Goal: Information Seeking & Learning: Find specific page/section

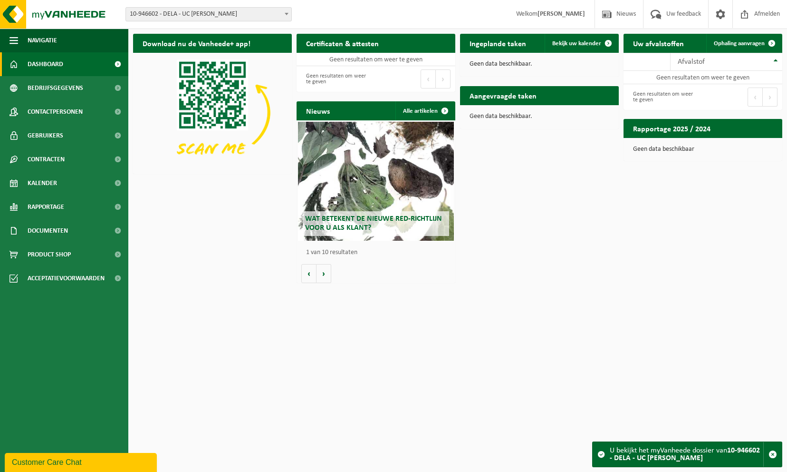
click at [182, 14] on span "10-946602 - DELA - UC [PERSON_NAME]" at bounding box center [208, 14] width 165 height 13
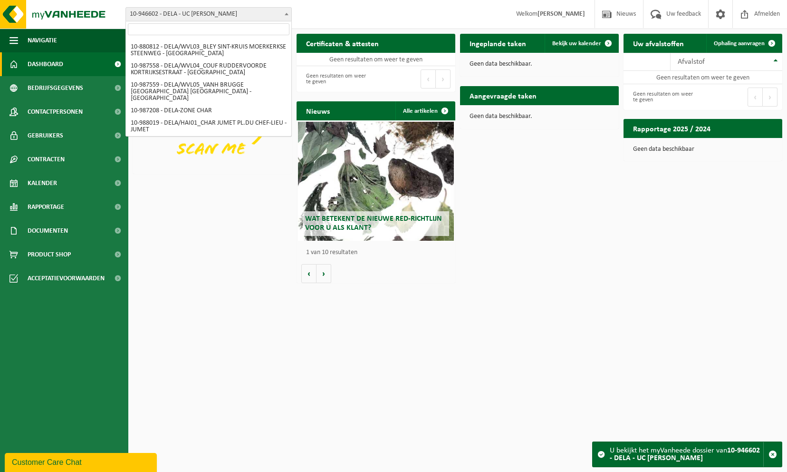
scroll to position [95, 0]
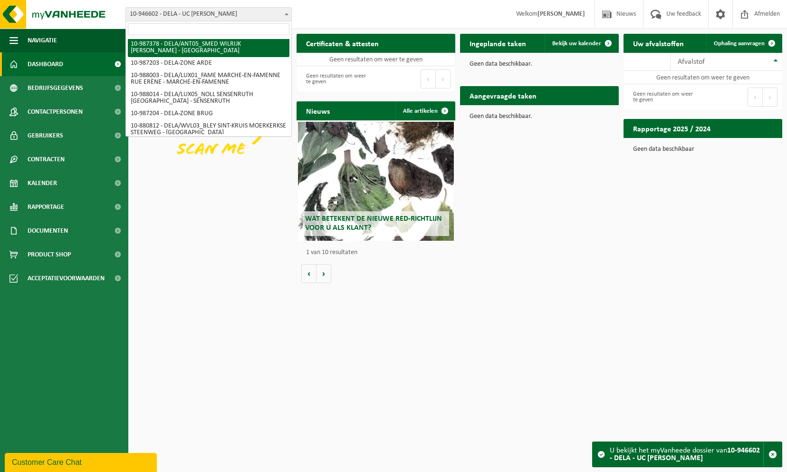
click at [207, 24] on span at bounding box center [208, 29] width 165 height 16
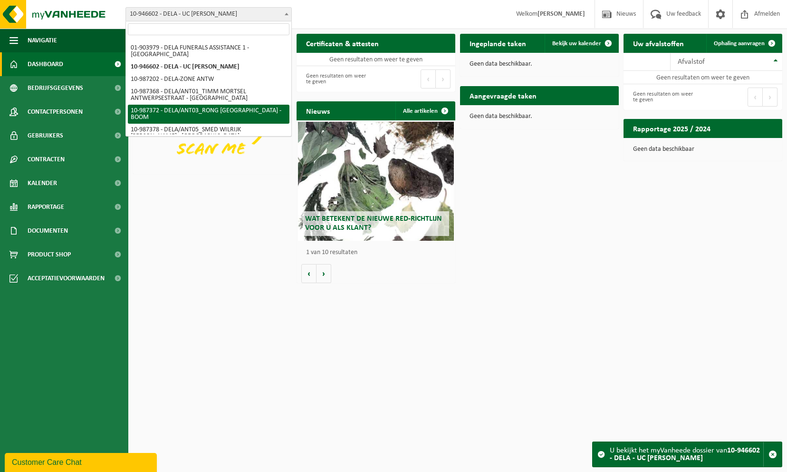
scroll to position [0, 0]
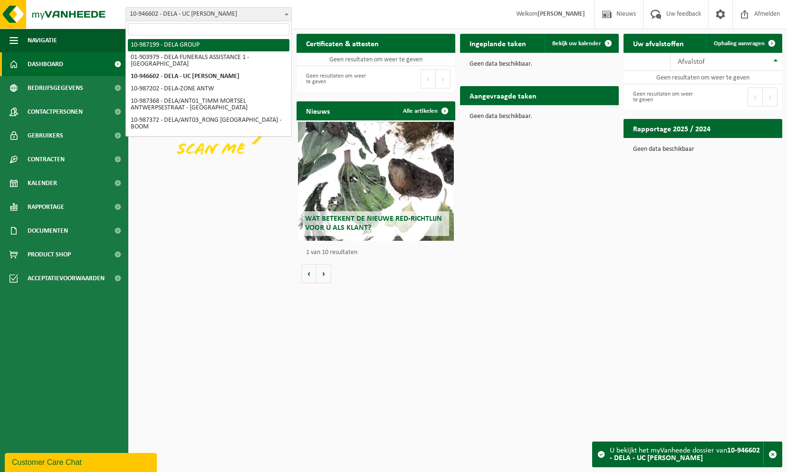
select select "167013"
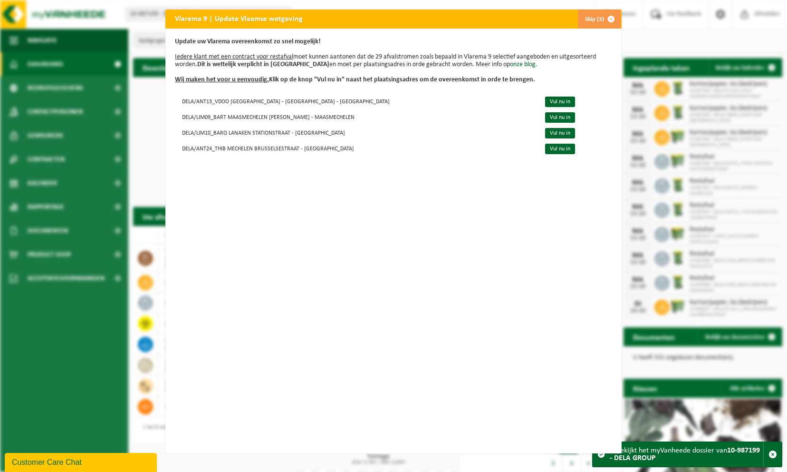
click at [612, 16] on span "button" at bounding box center [611, 19] width 19 height 19
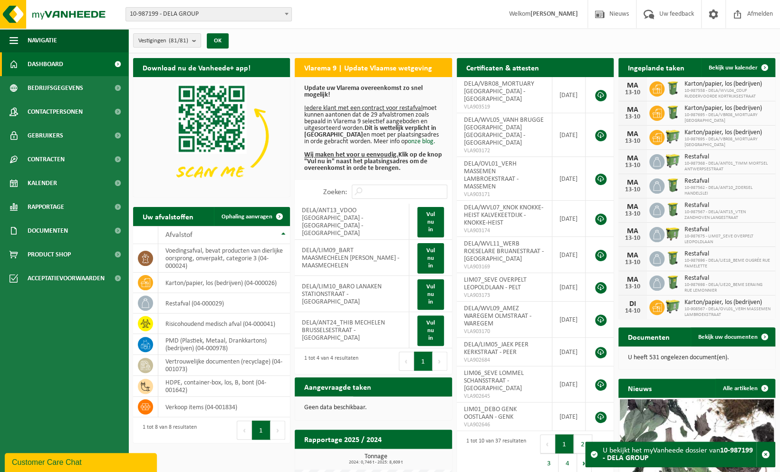
click at [231, 14] on span "10-987199 - DELA GROUP" at bounding box center [208, 14] width 165 height 13
click at [250, 15] on span "10-987199 - DELA GROUP" at bounding box center [208, 14] width 165 height 13
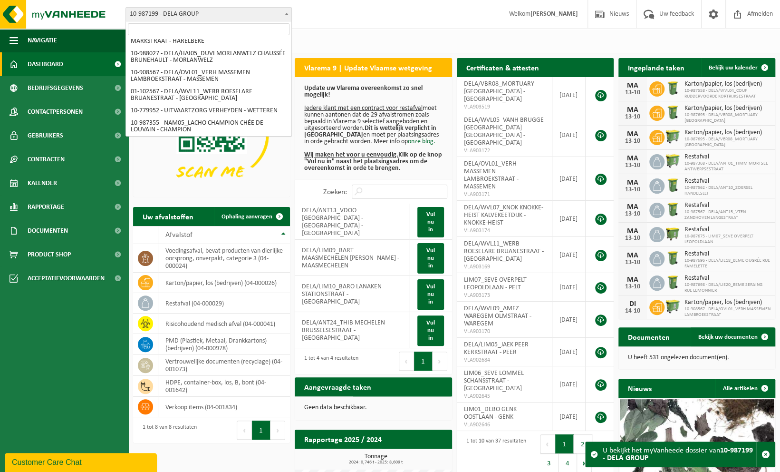
scroll to position [1336, 0]
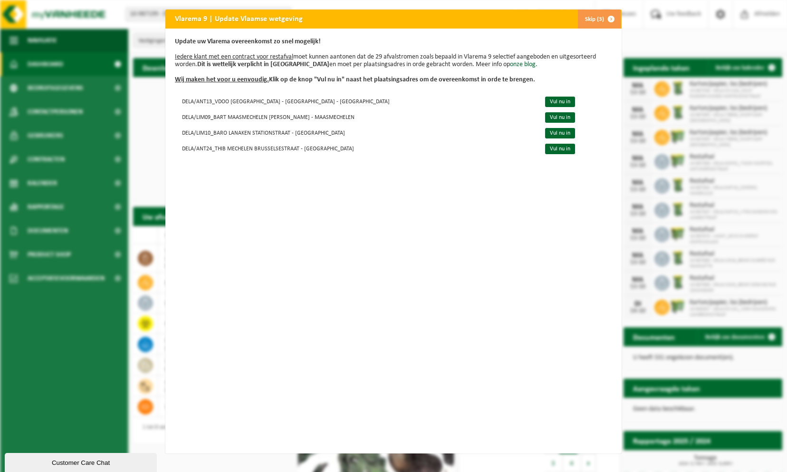
click at [606, 19] on span "button" at bounding box center [611, 19] width 19 height 19
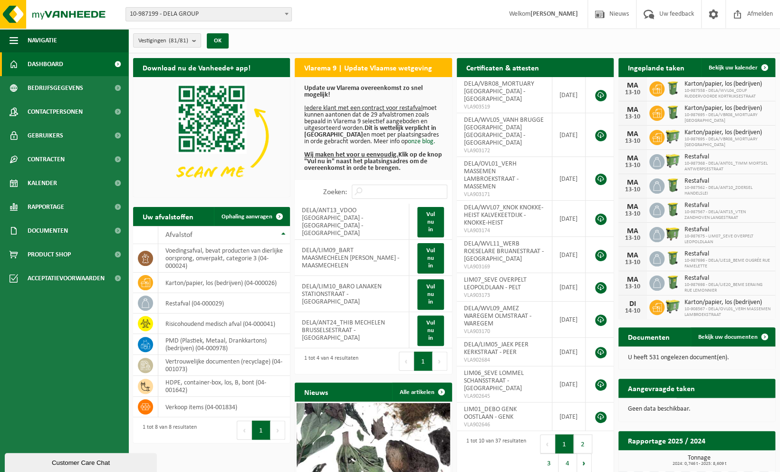
click at [209, 19] on span "10-987199 - DELA GROUP" at bounding box center [208, 14] width 165 height 13
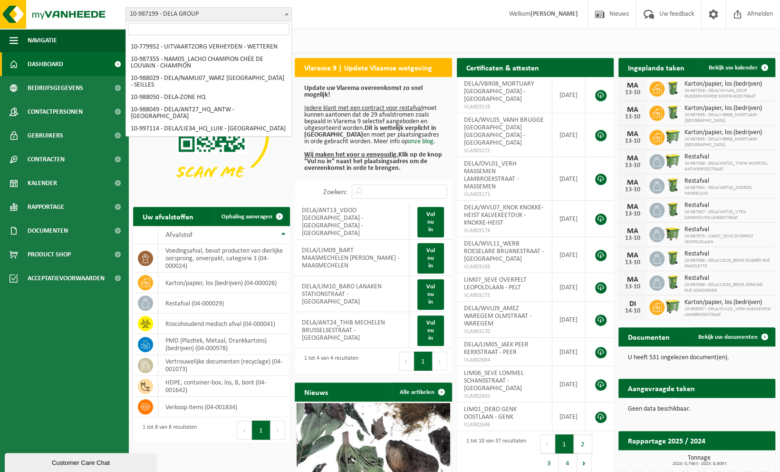
scroll to position [1374, 0]
click at [164, 15] on span "10-987199 - DELA GROUP" at bounding box center [208, 14] width 165 height 13
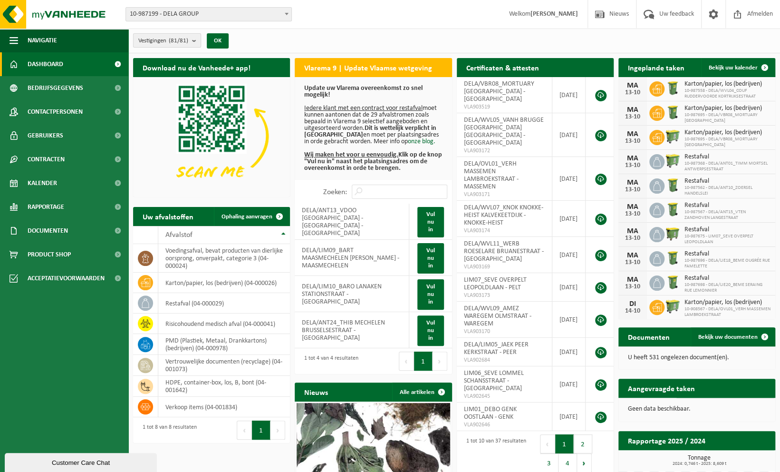
click at [187, 39] on count "(81/81)" at bounding box center [178, 41] width 19 height 6
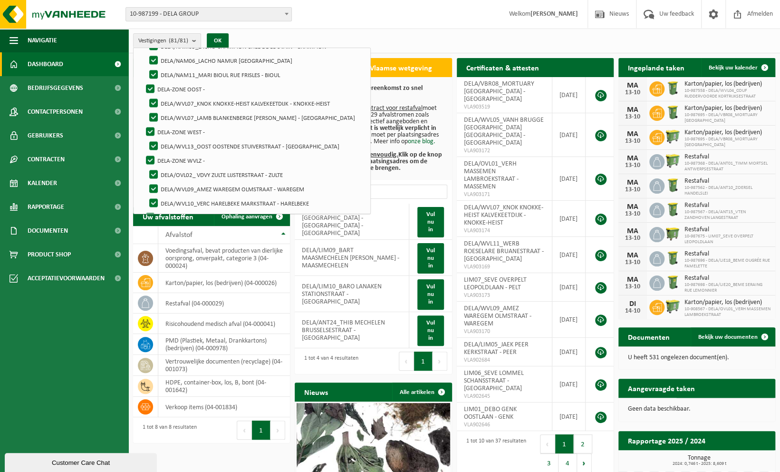
scroll to position [1046, 0]
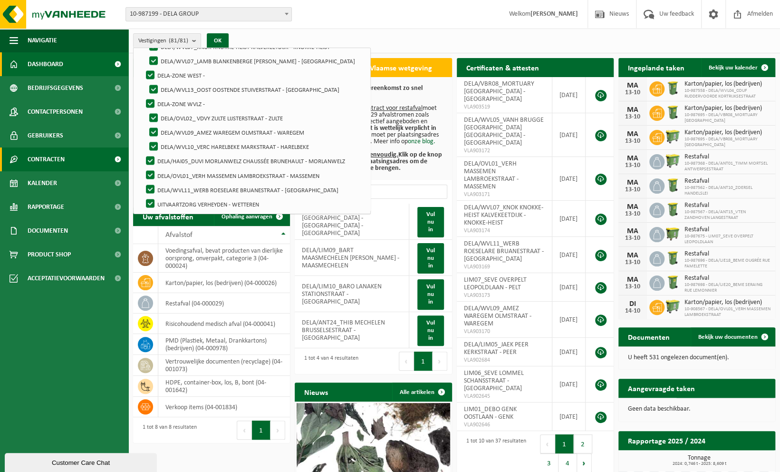
click at [66, 151] on link "Contracten" at bounding box center [64, 159] width 128 height 24
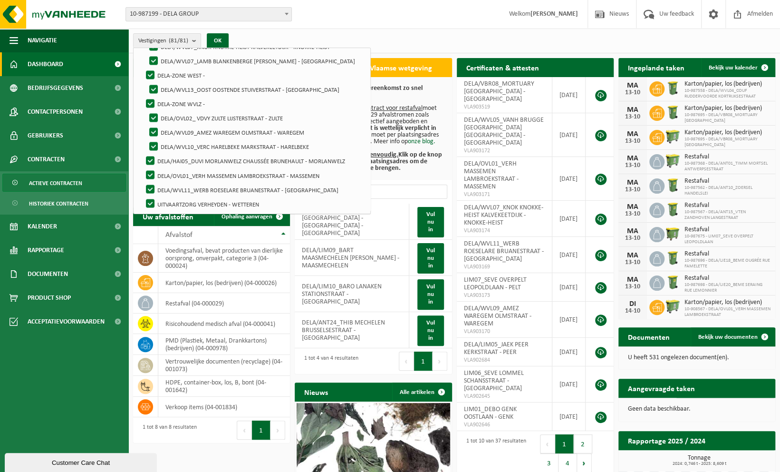
click at [58, 179] on span "Actieve contracten" at bounding box center [55, 183] width 53 height 18
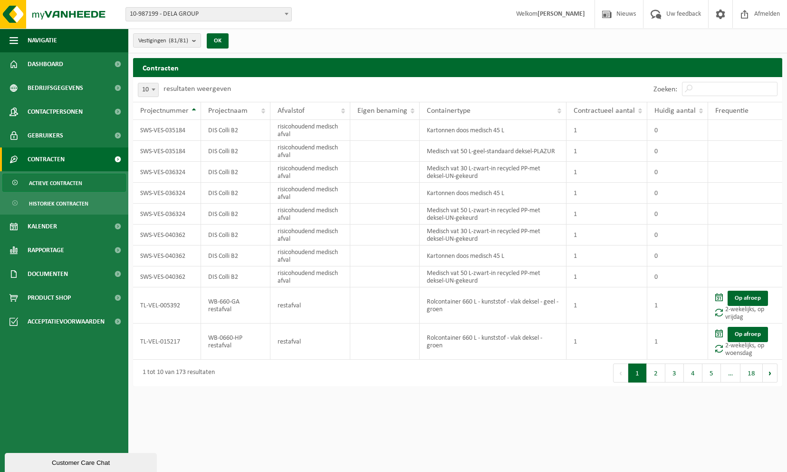
click at [48, 159] on span "Contracten" at bounding box center [46, 159] width 37 height 24
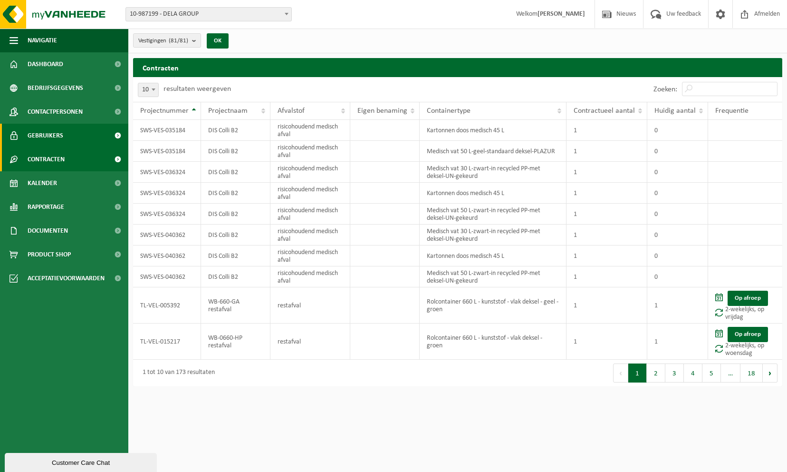
click at [53, 140] on span "Gebruikers" at bounding box center [46, 136] width 36 height 24
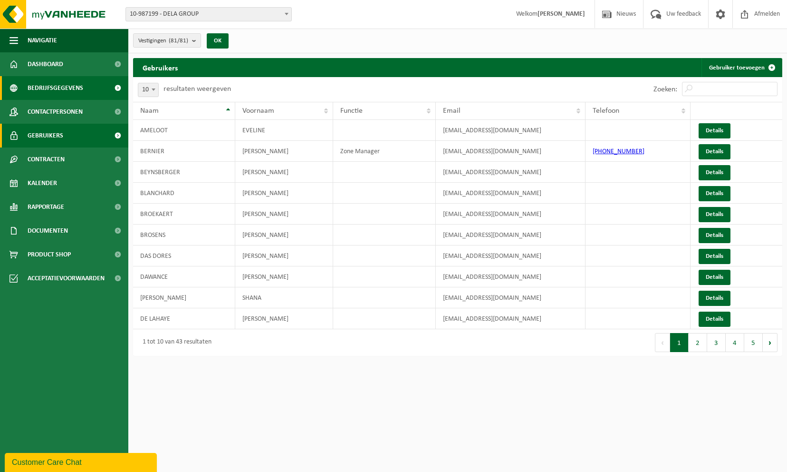
click at [52, 88] on span "Bedrijfsgegevens" at bounding box center [56, 88] width 56 height 24
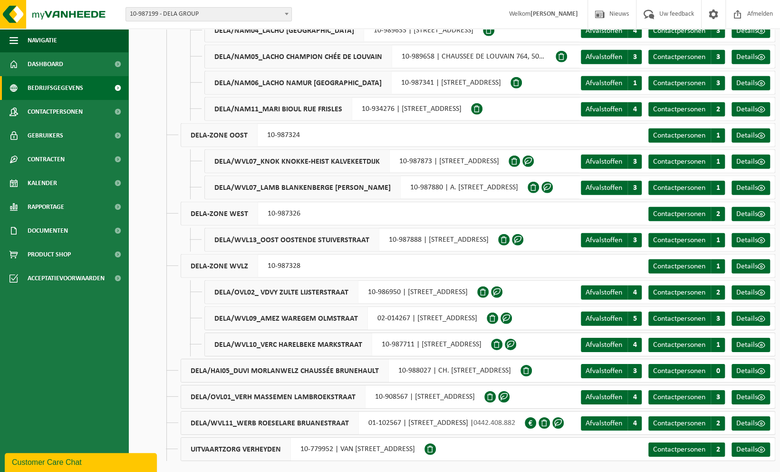
scroll to position [1720, 0]
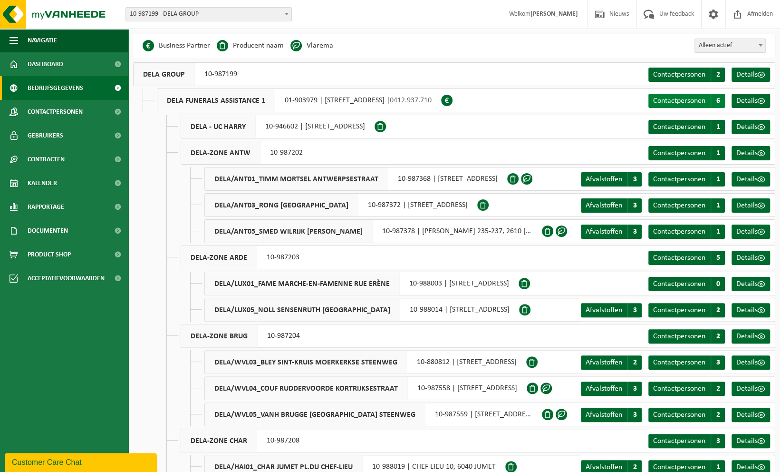
click at [715, 100] on span "6" at bounding box center [718, 101] width 14 height 14
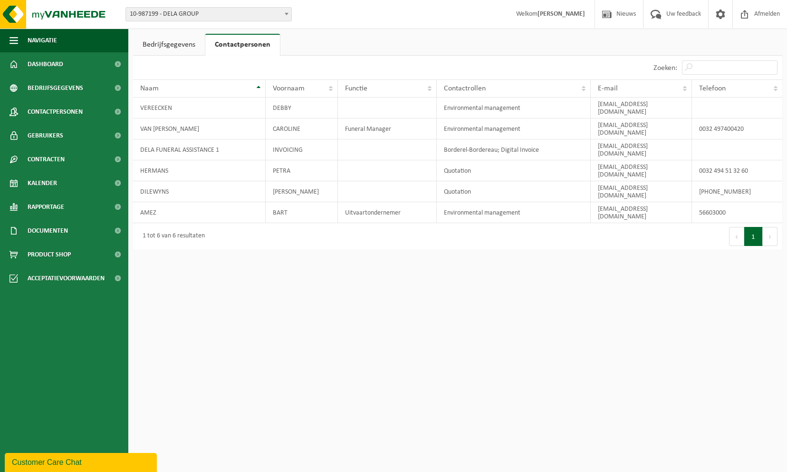
click at [162, 42] on link "Bedrijfsgegevens" at bounding box center [169, 45] width 72 height 22
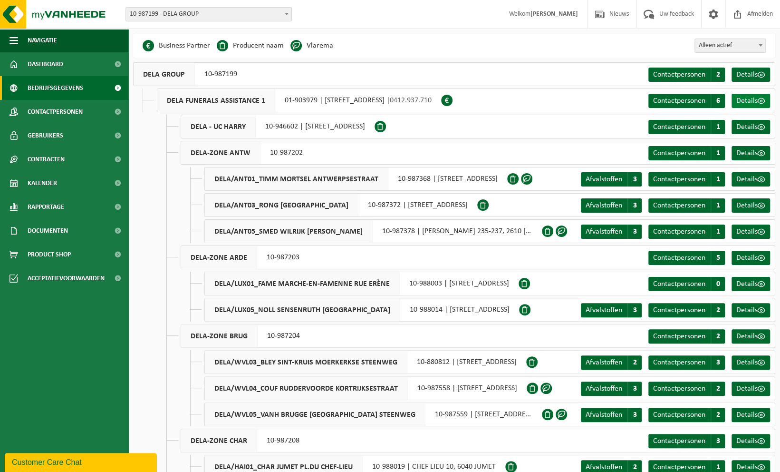
click at [749, 99] on span "Details" at bounding box center [747, 101] width 21 height 8
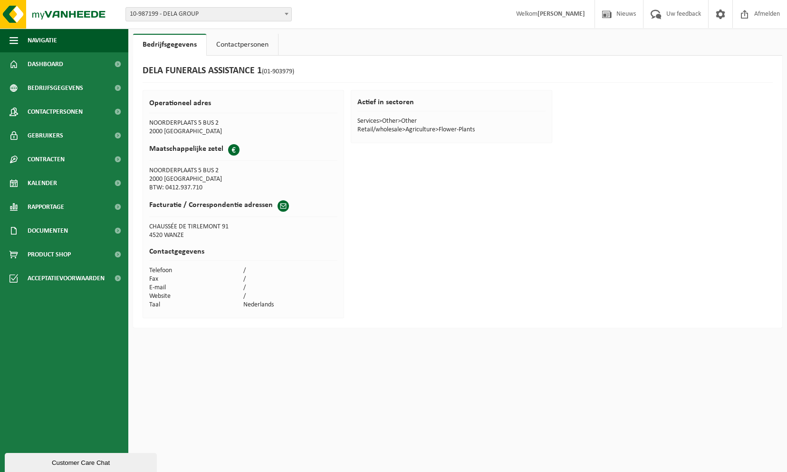
click at [170, 16] on span "10-987199 - DELA GROUP" at bounding box center [208, 14] width 165 height 13
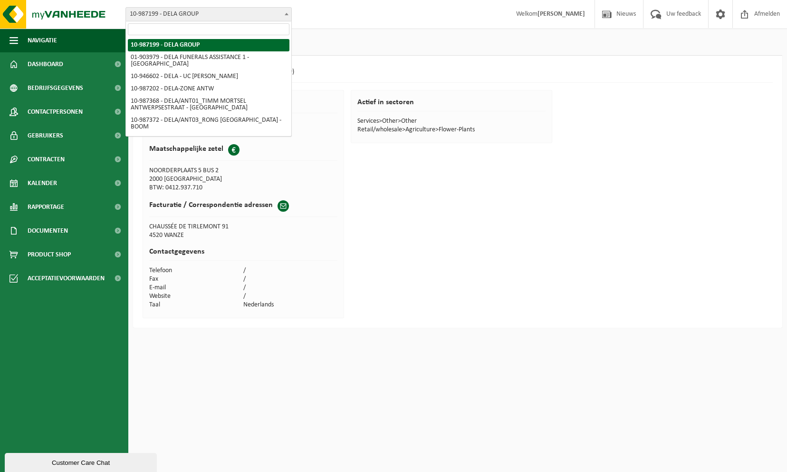
click at [174, 15] on span "10-987199 - DELA GROUP" at bounding box center [208, 14] width 165 height 13
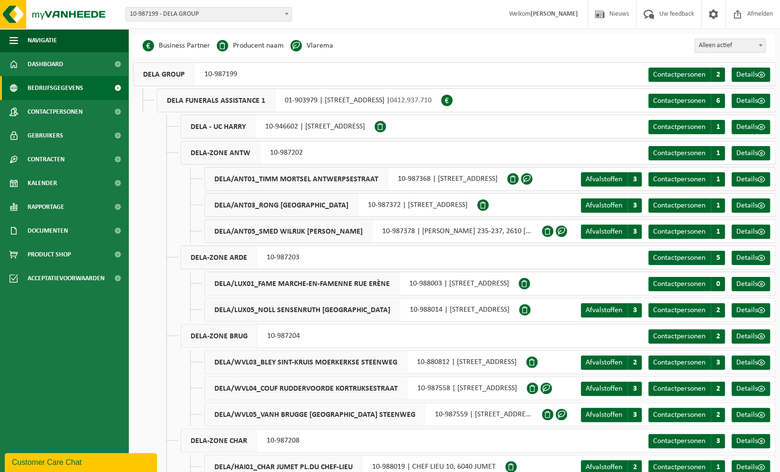
click at [751, 46] on span "Alleen actief" at bounding box center [730, 45] width 70 height 13
click at [751, 46] on span "Alles" at bounding box center [730, 45] width 70 height 13
select select "false"
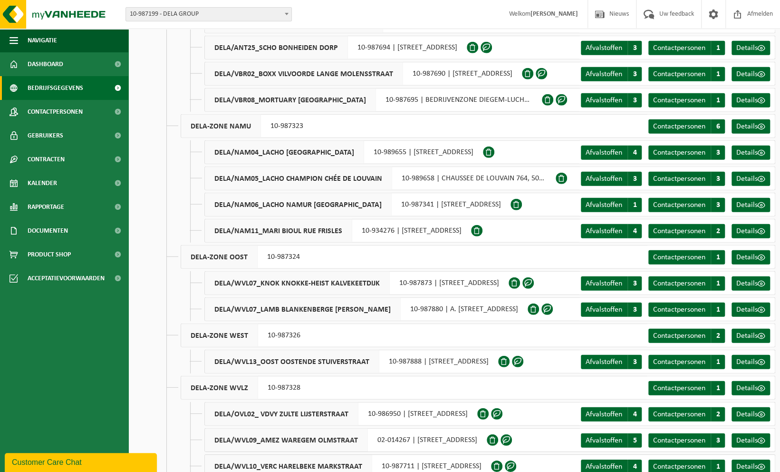
scroll to position [1483, 0]
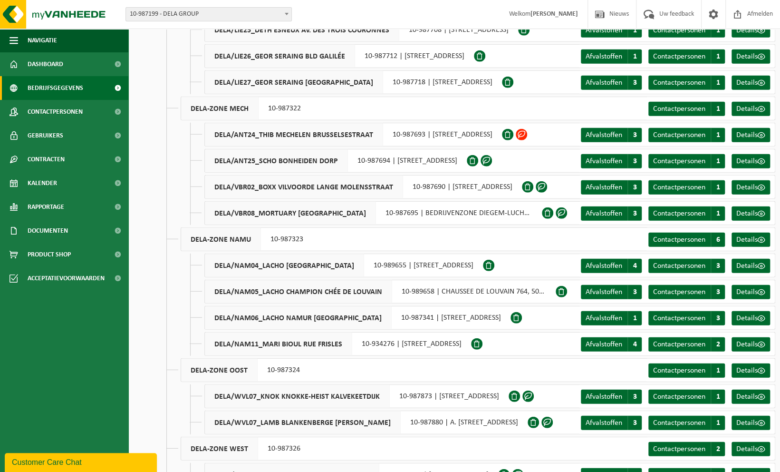
click at [192, 17] on span "10-987199 - DELA GROUP" at bounding box center [208, 14] width 165 height 13
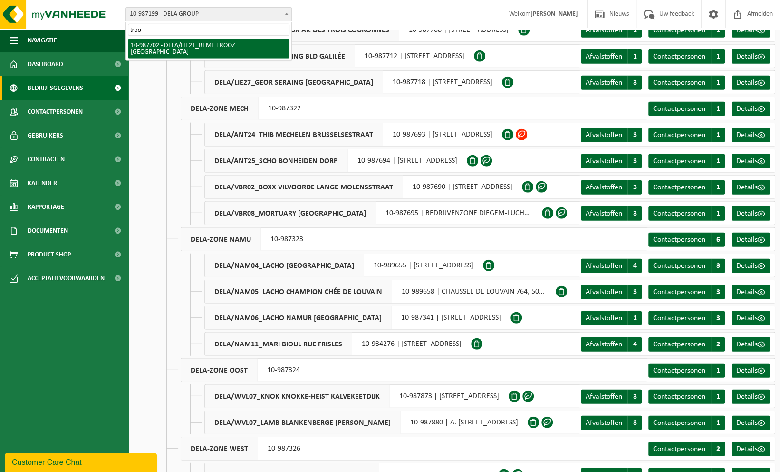
type input "trooz"
select select "167339"
